Goal: Information Seeking & Learning: Learn about a topic

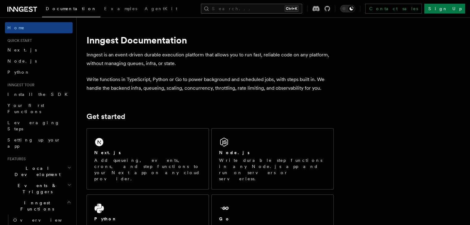
click at [253, 11] on button "Search... Ctrl+K" at bounding box center [251, 9] width 101 height 10
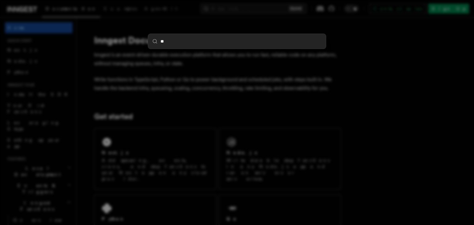
type input "***"
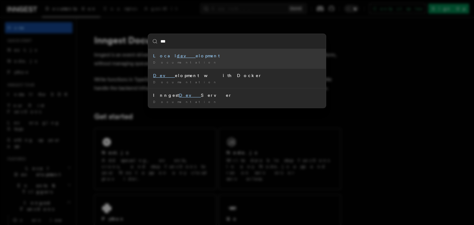
click at [173, 55] on div "Local dev elopment" at bounding box center [237, 56] width 168 height 6
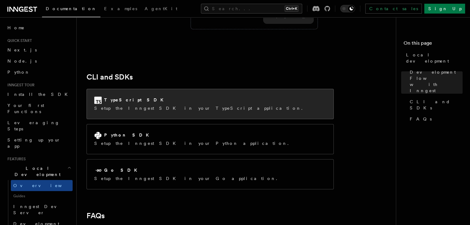
scroll to position [762, 0]
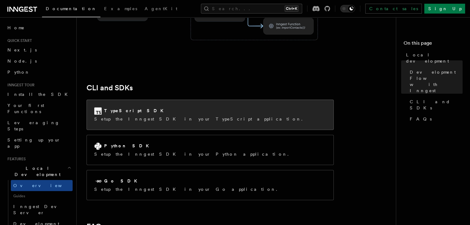
click at [149, 116] on p "Setup the Inngest SDK in your TypeScript application." at bounding box center [200, 119] width 212 height 6
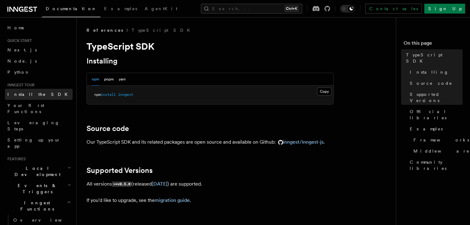
click at [17, 95] on span "Install the SDK" at bounding box center [39, 94] width 64 height 5
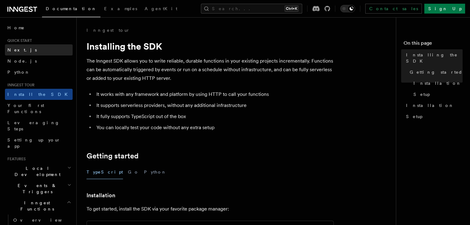
click at [12, 50] on span "Next.js" at bounding box center [21, 50] width 29 height 5
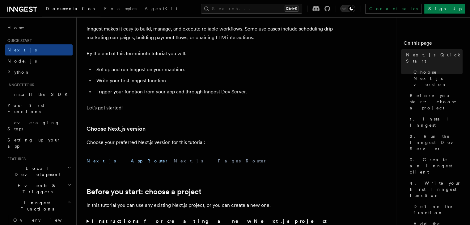
scroll to position [154, 0]
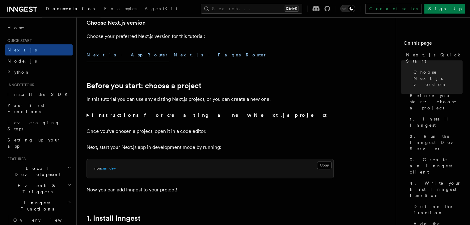
click at [173, 57] on button "Next.js - Pages Router" at bounding box center [219, 55] width 93 height 14
click at [112, 60] on button "Next.js - App Router" at bounding box center [127, 55] width 82 height 14
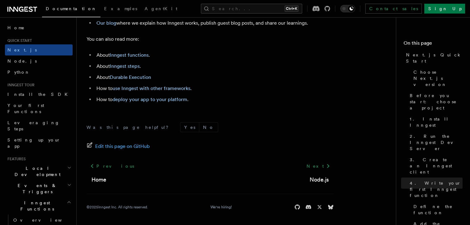
scroll to position [3936, 0]
click at [318, 169] on link "Next" at bounding box center [317, 166] width 31 height 11
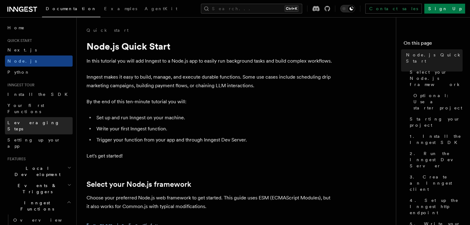
scroll to position [31, 0]
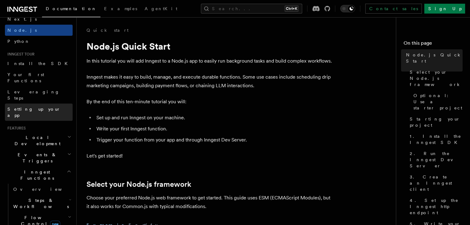
click at [27, 107] on span "Setting up your app" at bounding box center [33, 112] width 53 height 11
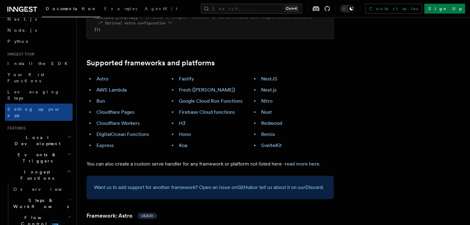
scroll to position [340, 0]
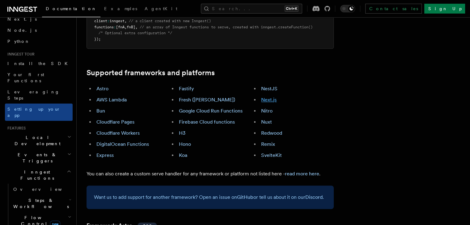
click at [276, 97] on link "Next.js" at bounding box center [268, 100] width 15 height 6
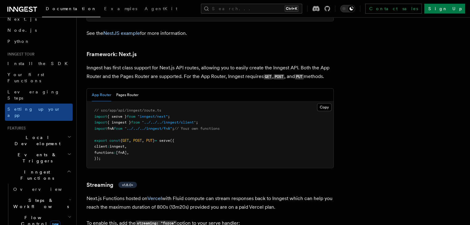
scroll to position [3779, 0]
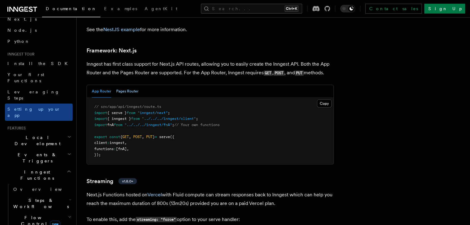
click at [133, 85] on button "Pages Router" at bounding box center [127, 91] width 22 height 13
click at [111, 85] on button "App Router" at bounding box center [101, 91] width 19 height 13
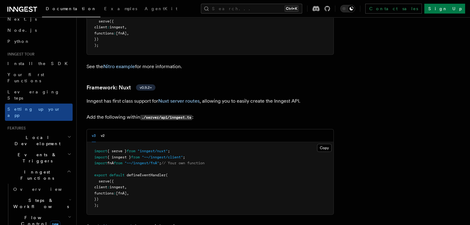
scroll to position [4180, 0]
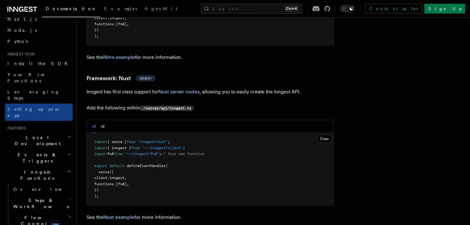
click at [43, 132] on h2 "Local Development" at bounding box center [39, 140] width 68 height 17
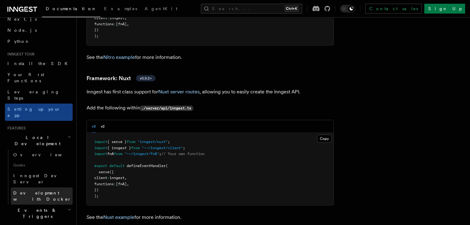
click at [51, 191] on span "Development with Docker" at bounding box center [42, 196] width 58 height 11
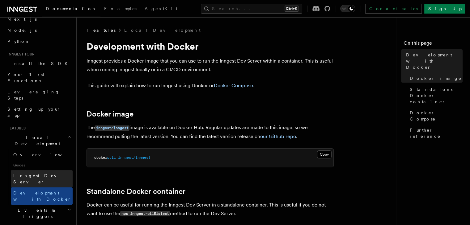
click at [43, 173] on span "Inngest Dev Server" at bounding box center [39, 178] width 53 height 11
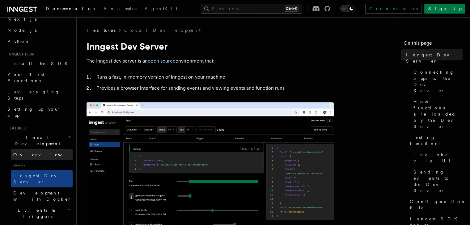
click at [37, 149] on link "Overview" at bounding box center [42, 154] width 62 height 11
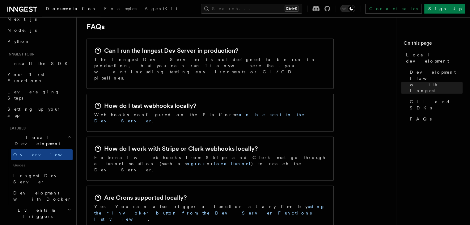
scroll to position [926, 0]
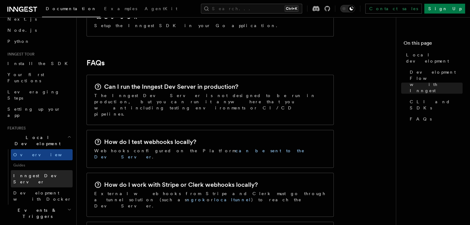
click at [43, 173] on span "Inngest Dev Server" at bounding box center [39, 178] width 53 height 11
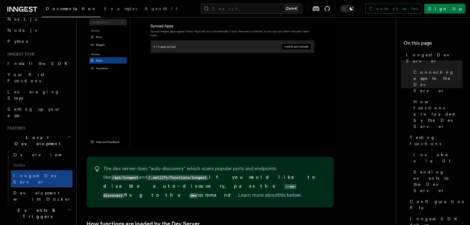
scroll to position [463, 0]
